Goal: Task Accomplishment & Management: Manage account settings

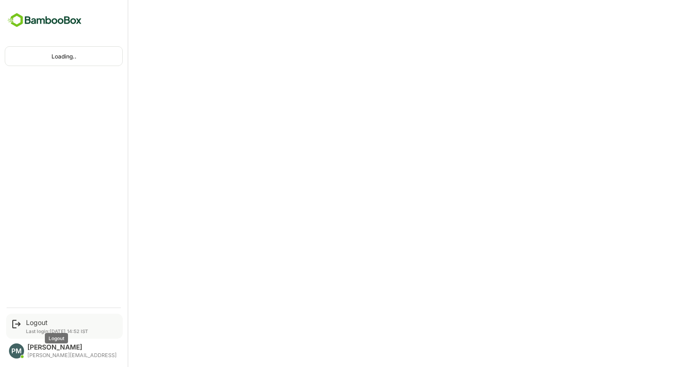
click at [27, 324] on div "Logout" at bounding box center [57, 323] width 62 height 8
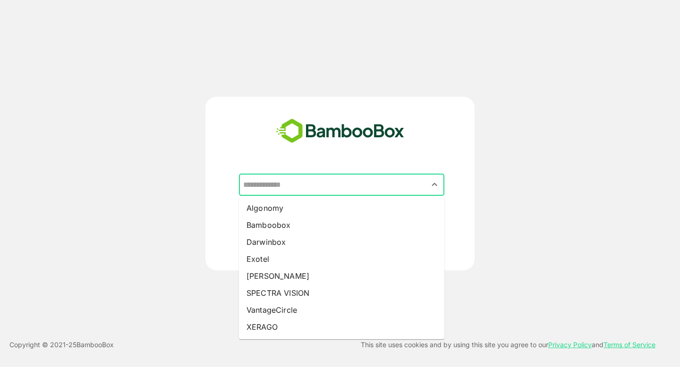
click at [320, 187] on input "text" at bounding box center [342, 185] width 202 height 18
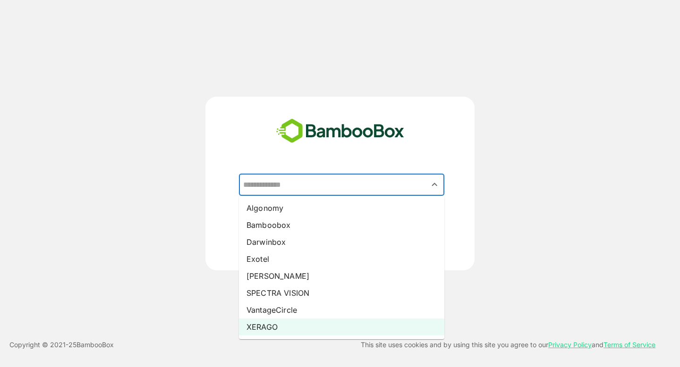
click at [287, 325] on li "XERAGO" at bounding box center [341, 327] width 205 height 17
type input "******"
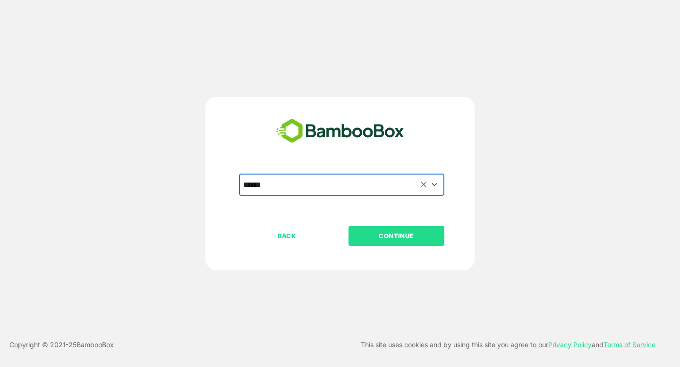
click at [392, 236] on p "CONTINUE" at bounding box center [396, 236] width 94 height 10
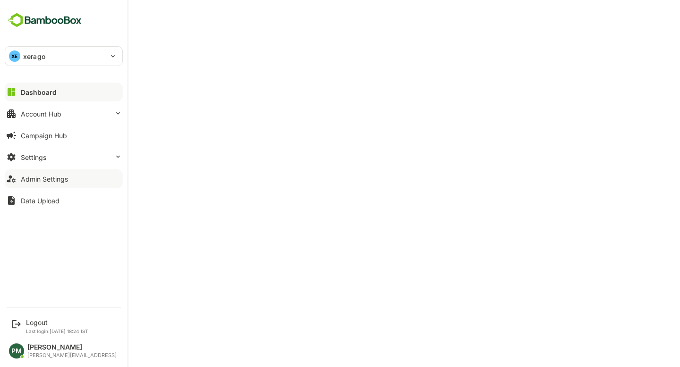
click at [34, 177] on div "Admin Settings" at bounding box center [44, 179] width 47 height 8
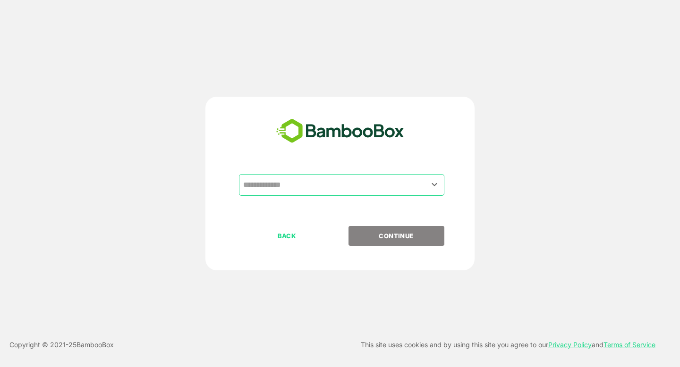
click at [287, 183] on input "text" at bounding box center [342, 185] width 202 height 18
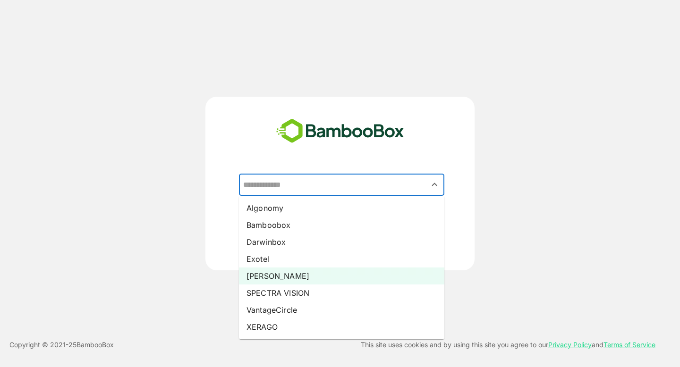
click at [291, 283] on li "[PERSON_NAME]" at bounding box center [341, 276] width 205 height 17
type input "*****"
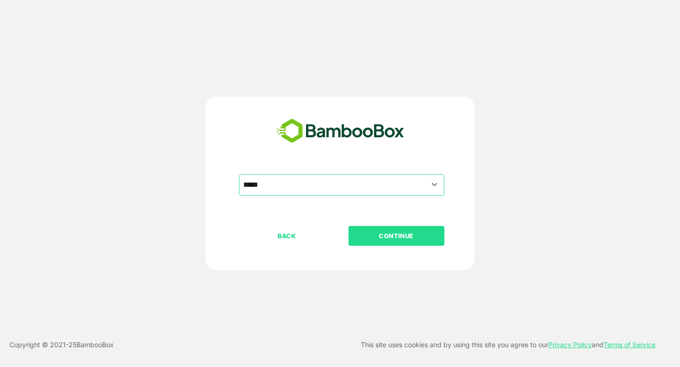
click at [382, 241] on p "CONTINUE" at bounding box center [396, 236] width 94 height 10
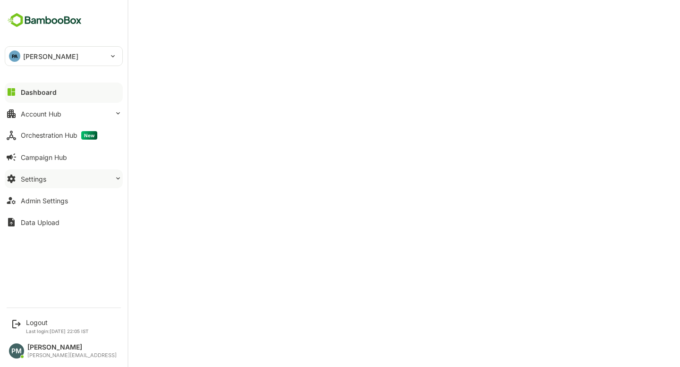
click at [50, 179] on button "Settings" at bounding box center [64, 179] width 118 height 19
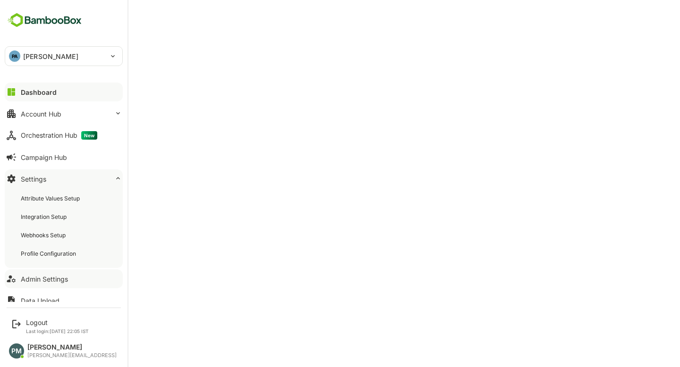
click at [57, 282] on div "Admin Settings" at bounding box center [44, 279] width 47 height 8
